Goal: Information Seeking & Learning: Check status

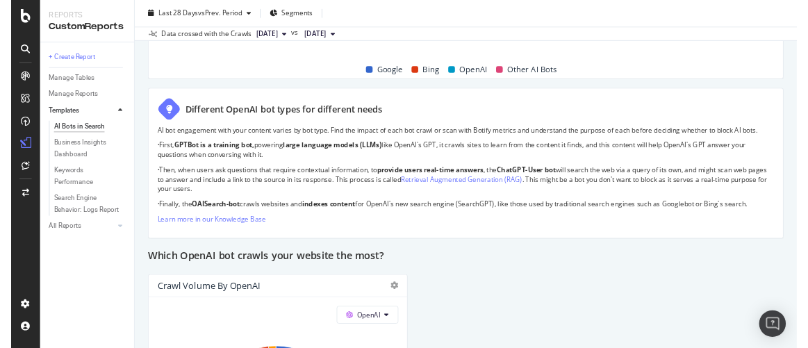
scroll to position [1270, 0]
